Goal: Navigation & Orientation: Find specific page/section

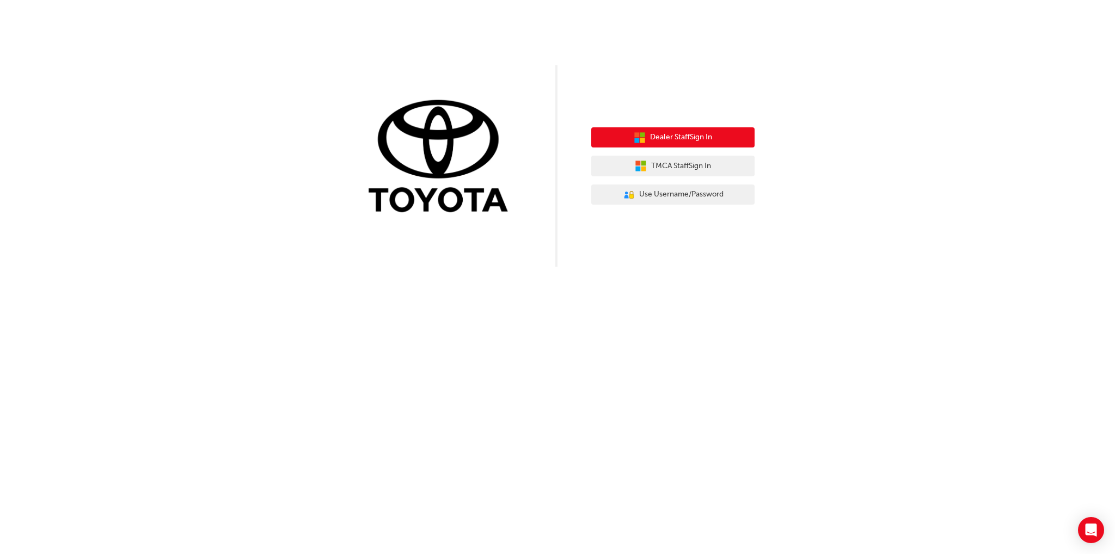
click at [723, 143] on button "Dealer Staff Sign In" at bounding box center [672, 137] width 163 height 21
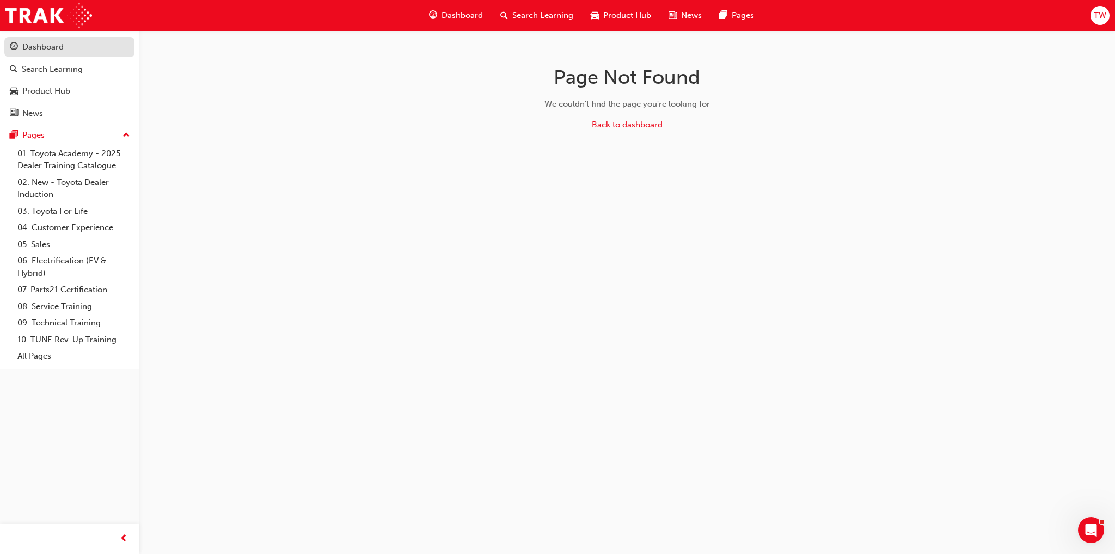
click at [72, 44] on div "Dashboard" at bounding box center [69, 47] width 119 height 14
